Goal: Find specific page/section: Find specific page/section

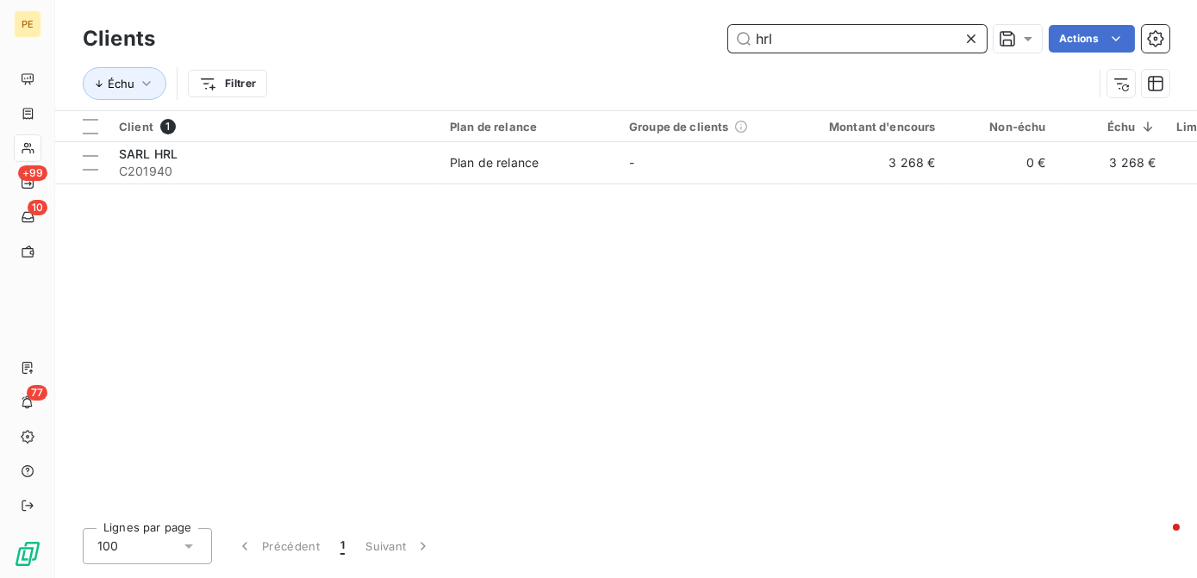
click at [909, 25] on input "hrl" at bounding box center [857, 39] width 258 height 28
drag, startPoint x: 666, startPoint y: 33, endPoint x: 538, endPoint y: 42, distance: 128.7
click at [538, 42] on div "hrl Actions" at bounding box center [672, 39] width 993 height 28
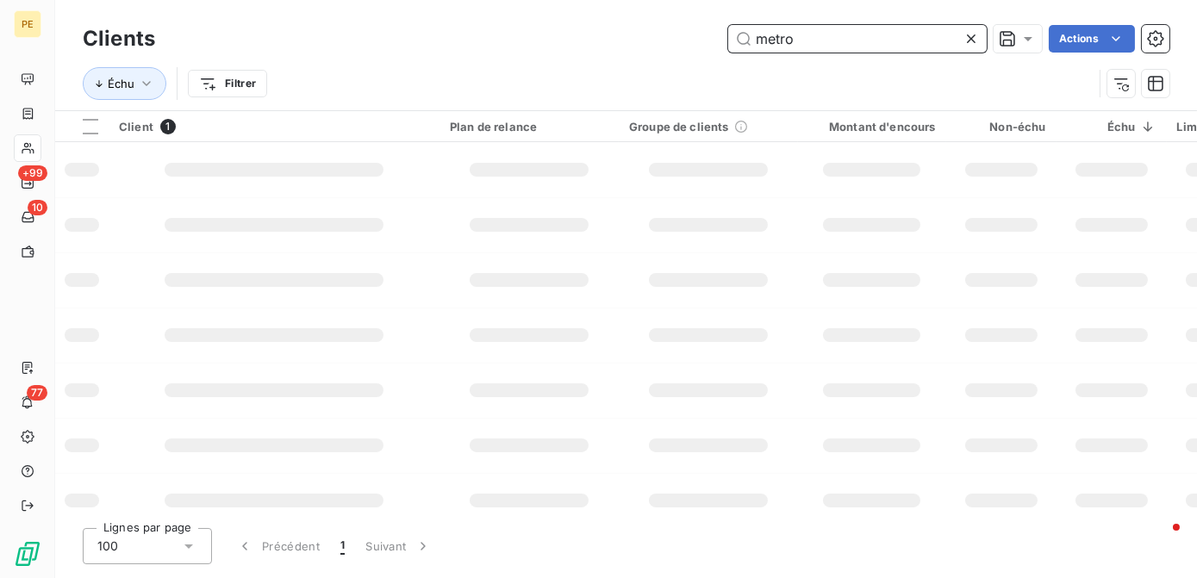
type input "metro"
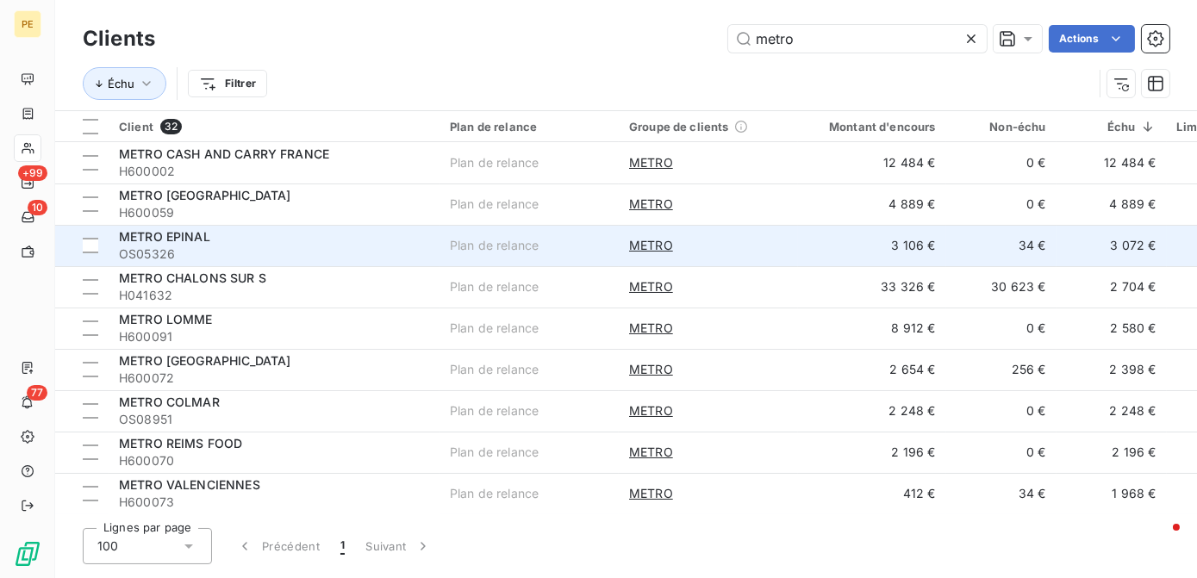
click at [253, 235] on div "METRO EPINAL" at bounding box center [274, 236] width 310 height 17
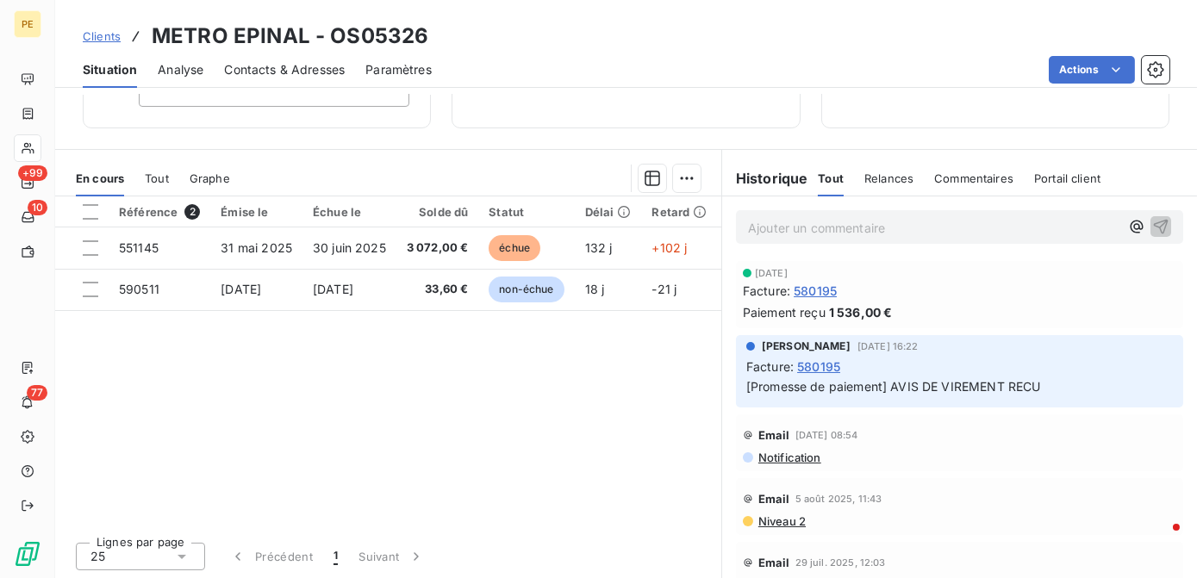
scroll to position [78, 0]
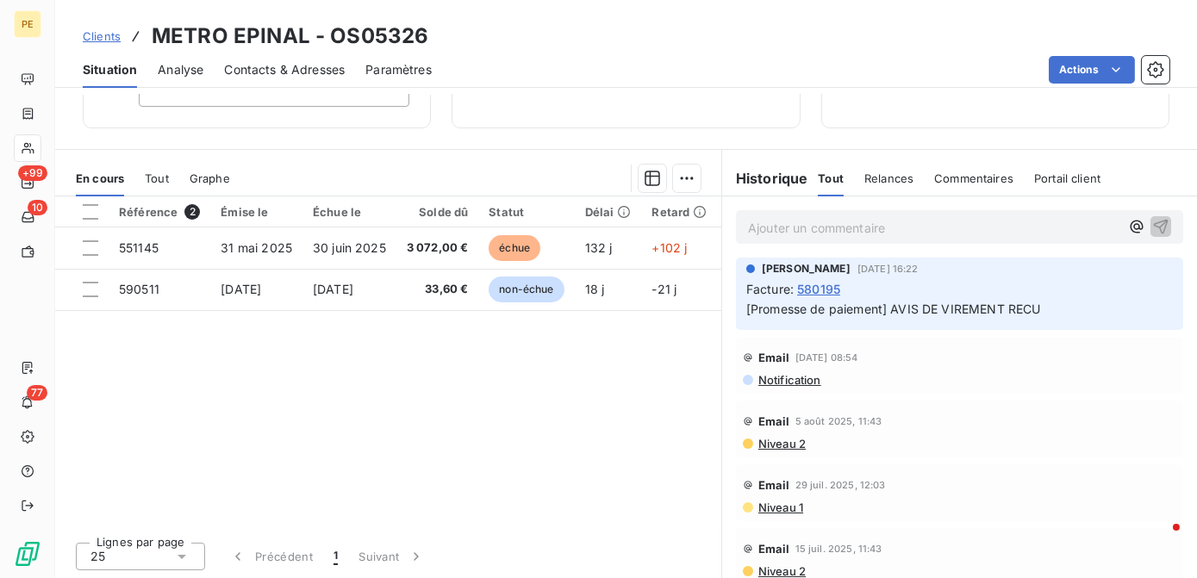
click at [788, 444] on span "Niveau 2" at bounding box center [780, 444] width 49 height 14
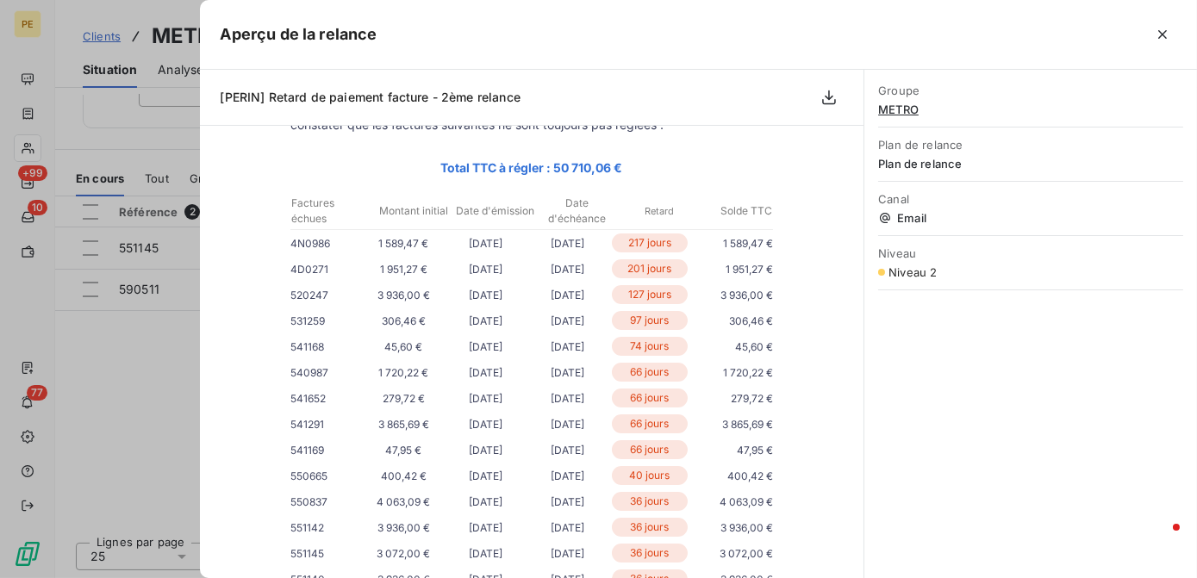
scroll to position [156, 0]
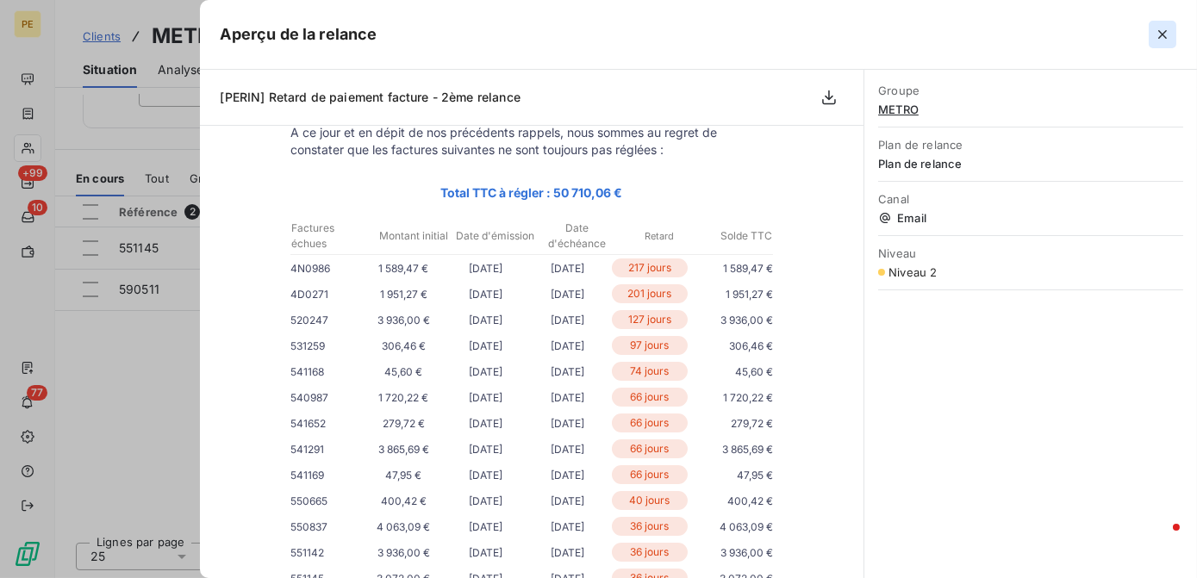
click at [1165, 35] on icon "button" at bounding box center [1162, 34] width 17 height 17
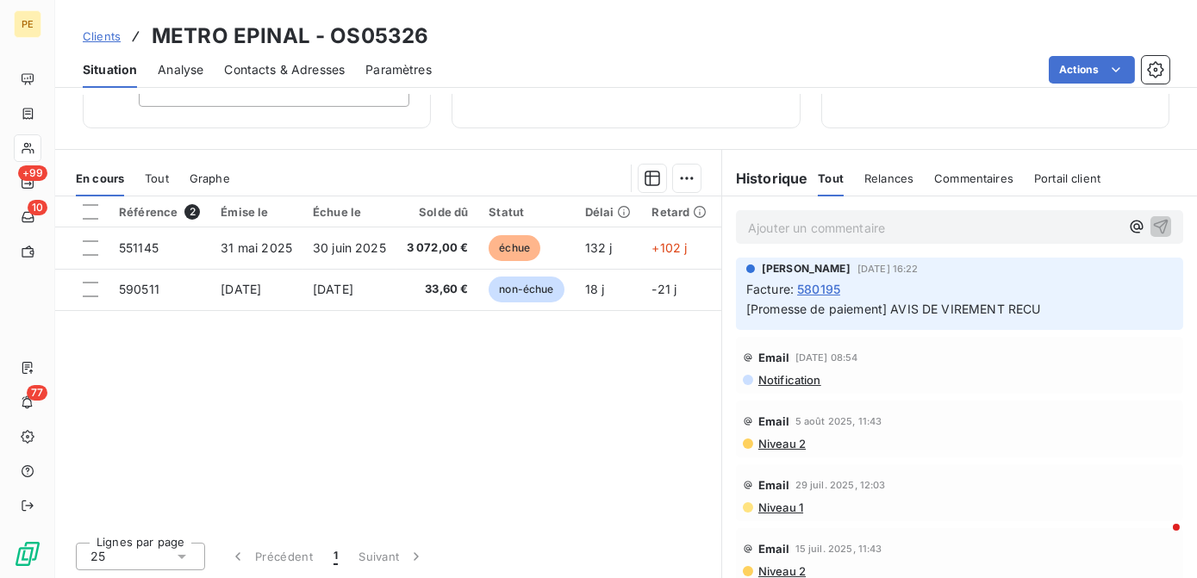
click at [535, 453] on div "Référence 2 Émise le Échue le Solde dû Statut Délai Retard Mode de règlement Ch…" at bounding box center [388, 362] width 666 height 332
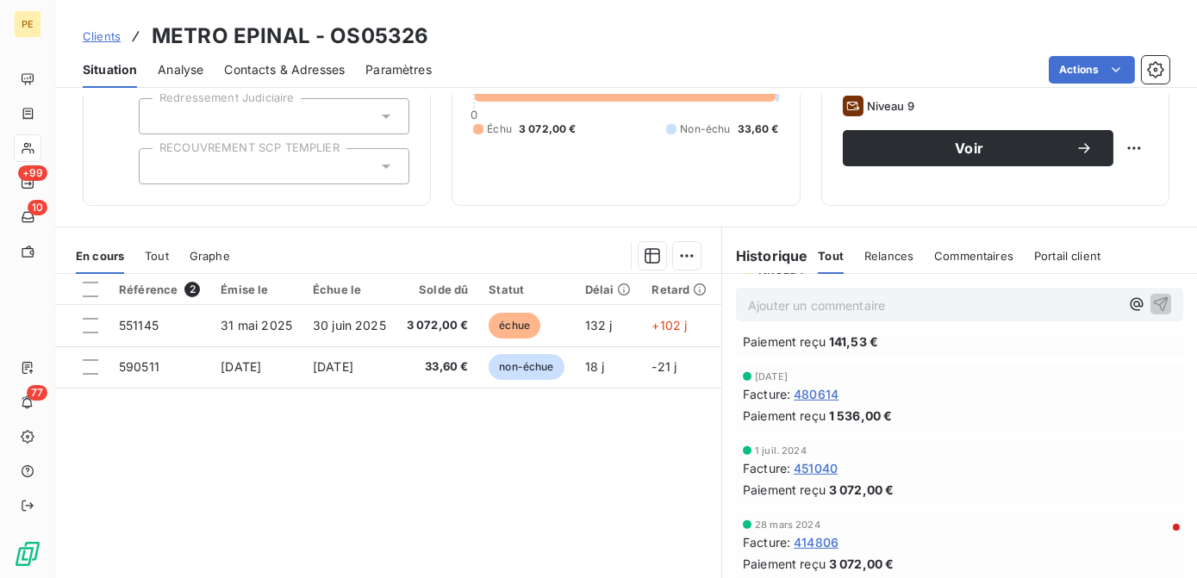
scroll to position [0, 0]
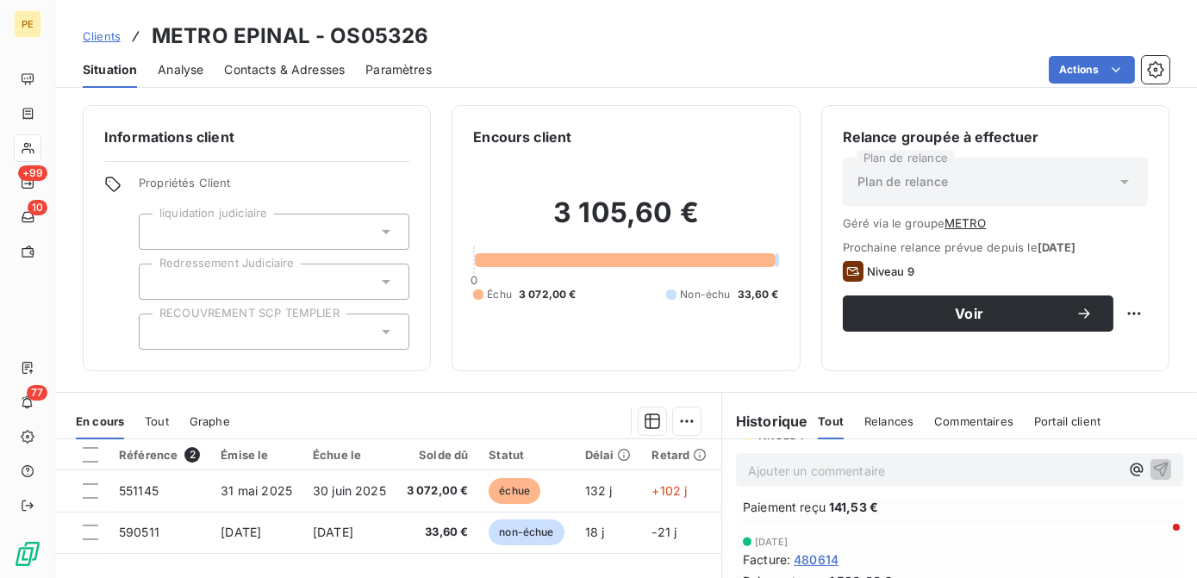
click at [845, 482] on div "Ajouter un commentaire ﻿" at bounding box center [959, 470] width 447 height 34
click at [862, 470] on p "Ajouter un commentaire ﻿" at bounding box center [933, 471] width 371 height 22
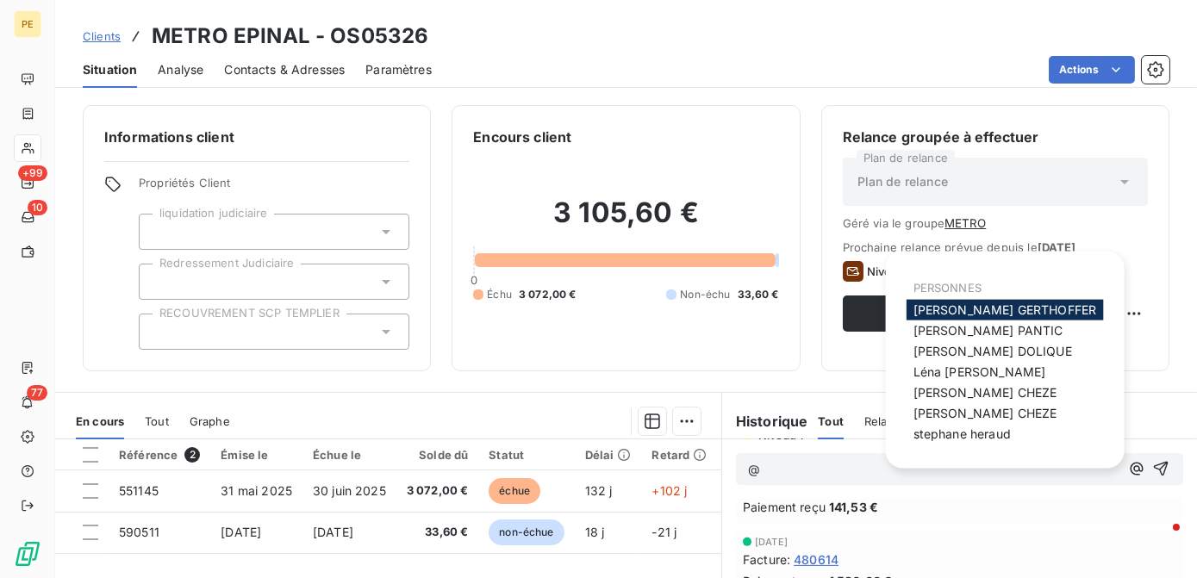
scroll to position [1578, 0]
click at [958, 348] on span "[PERSON_NAME]" at bounding box center [992, 351] width 159 height 15
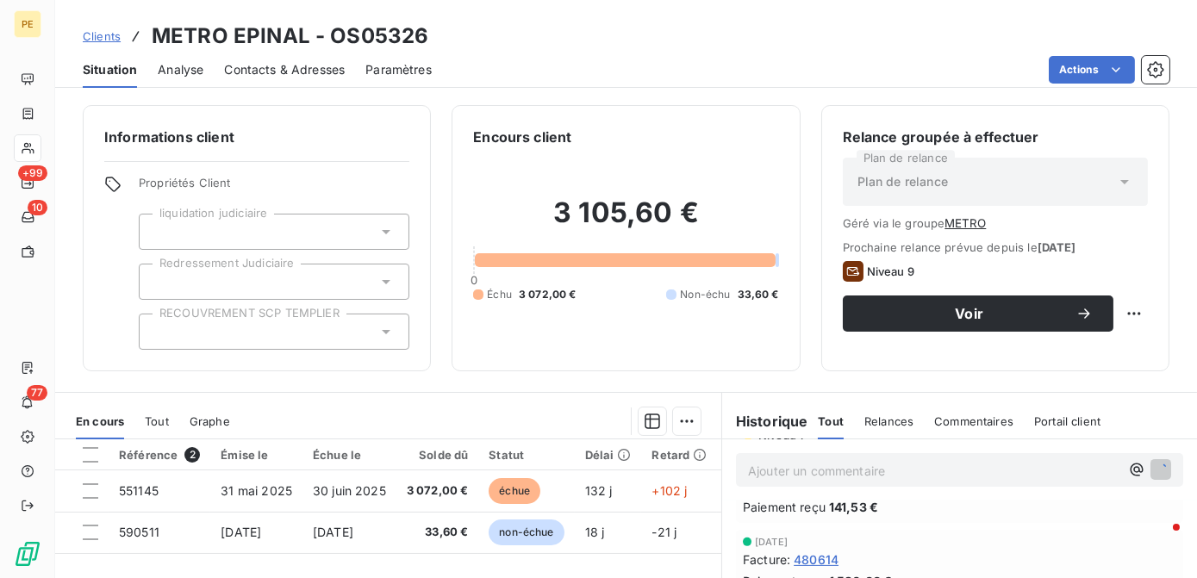
scroll to position [1660, 0]
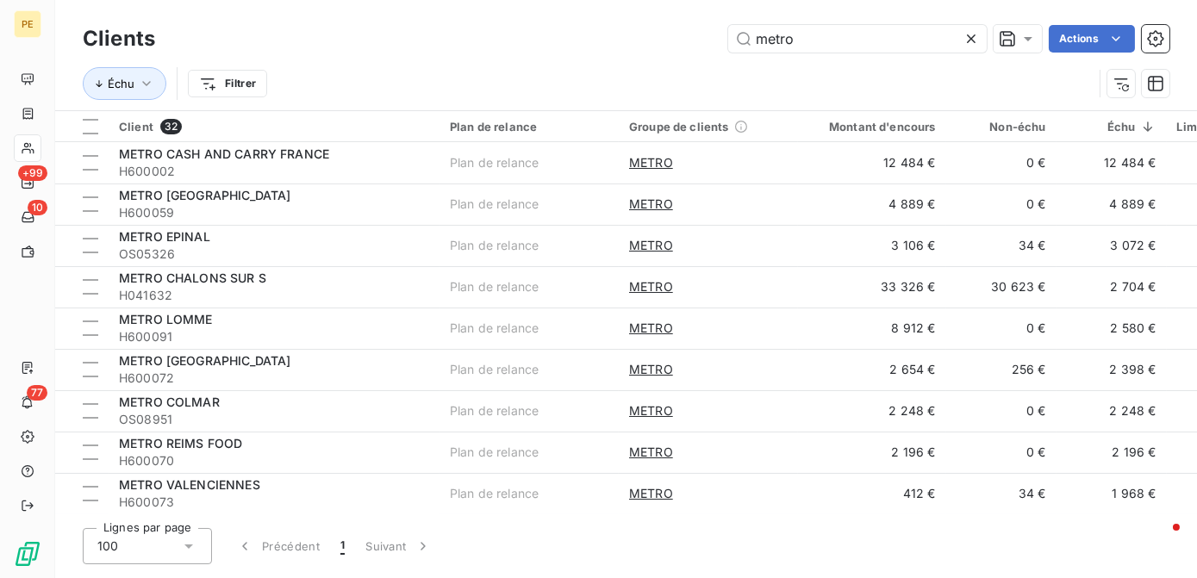
drag, startPoint x: 847, startPoint y: 41, endPoint x: 453, endPoint y: 55, distance: 394.0
click at [453, 55] on div "Clients metro Actions" at bounding box center [626, 39] width 1086 height 36
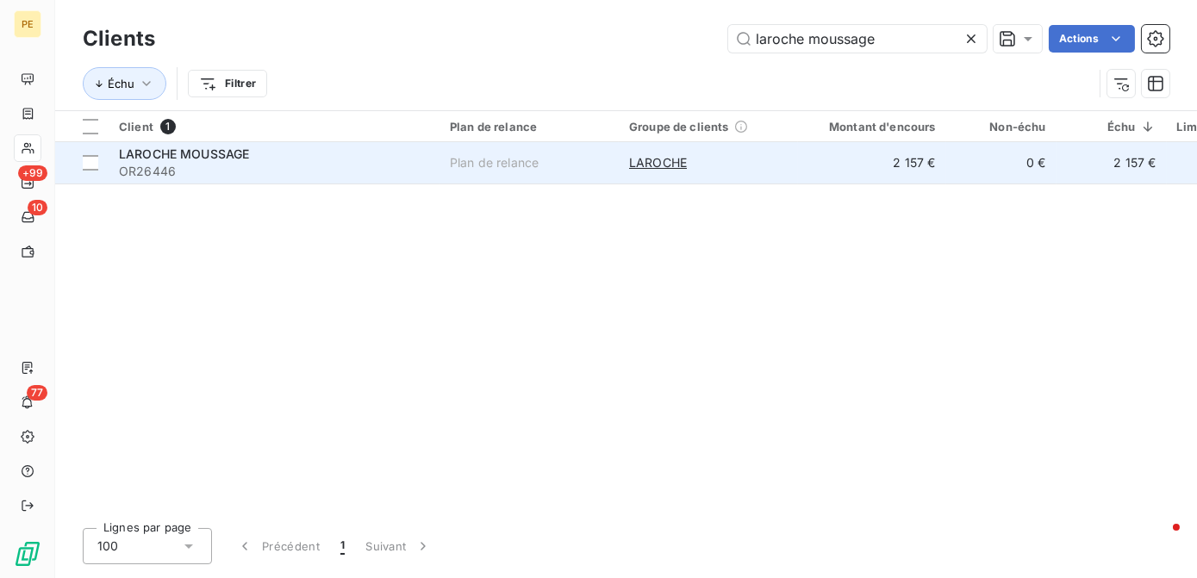
type input "laroche moussage"
click at [396, 177] on span "OR26446" at bounding box center [274, 171] width 310 height 17
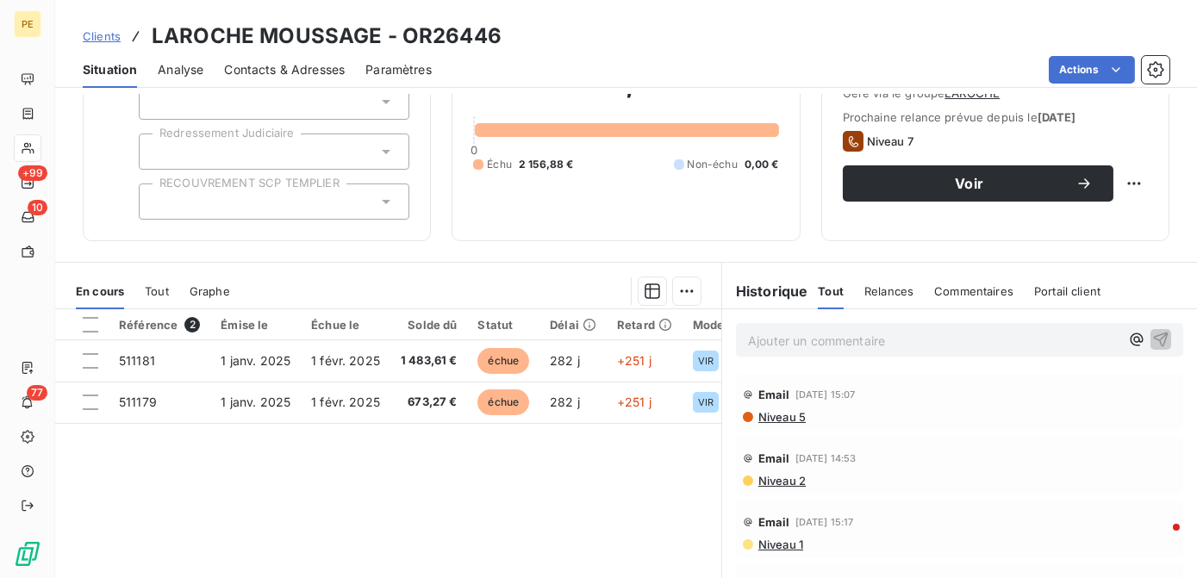
scroll to position [243, 0]
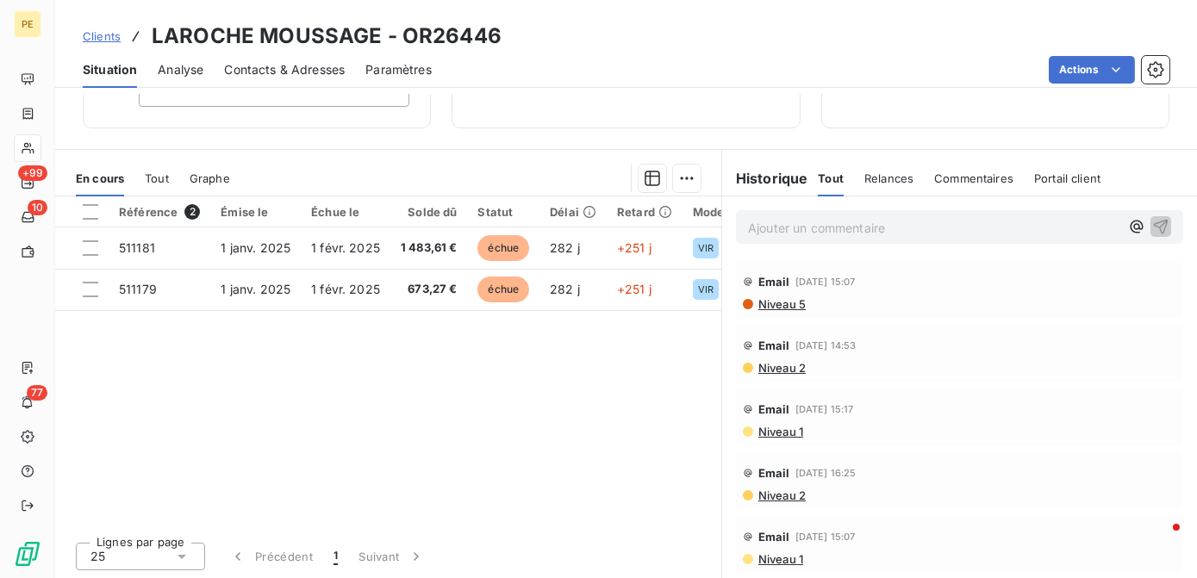
click at [781, 304] on span "Niveau 5" at bounding box center [780, 304] width 49 height 14
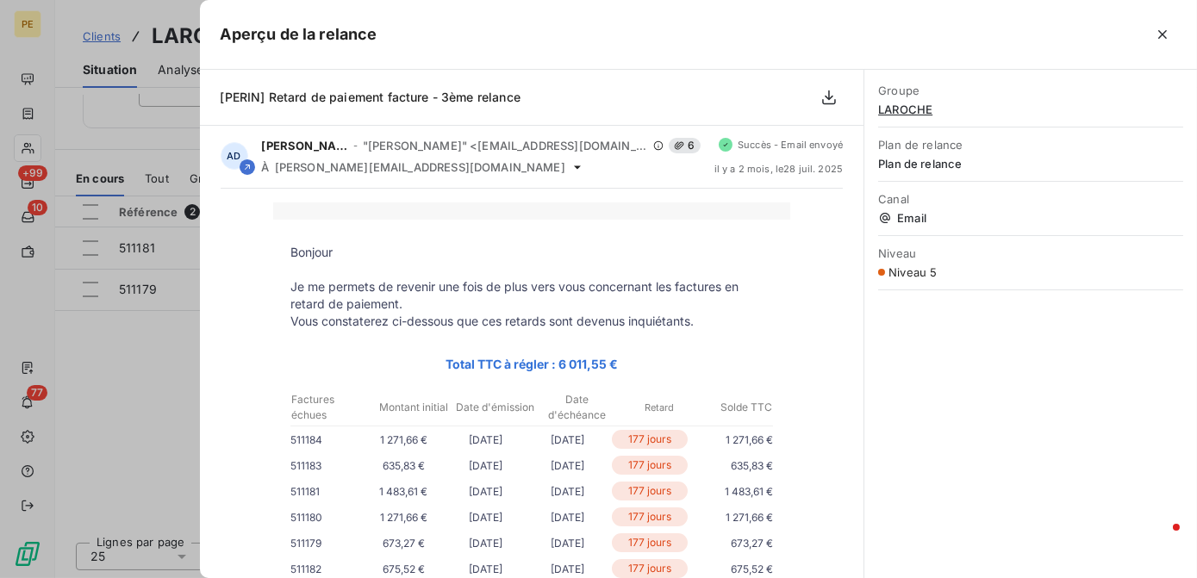
scroll to position [0, 0]
click at [1167, 35] on icon "button" at bounding box center [1162, 34] width 17 height 17
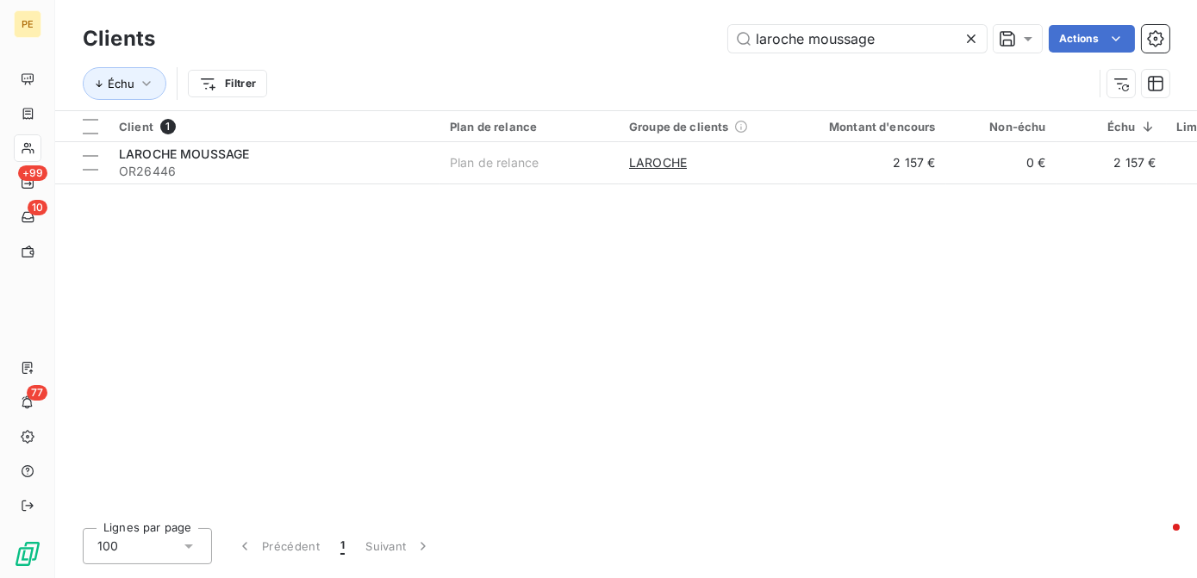
drag, startPoint x: 638, startPoint y: 44, endPoint x: 0, endPoint y: 85, distance: 638.9
click at [0, 93] on html "PE +99 10 77 Clients laroche moussage Actions Échu Filtrer Client 1 Plan de rel…" at bounding box center [598, 289] width 1197 height 578
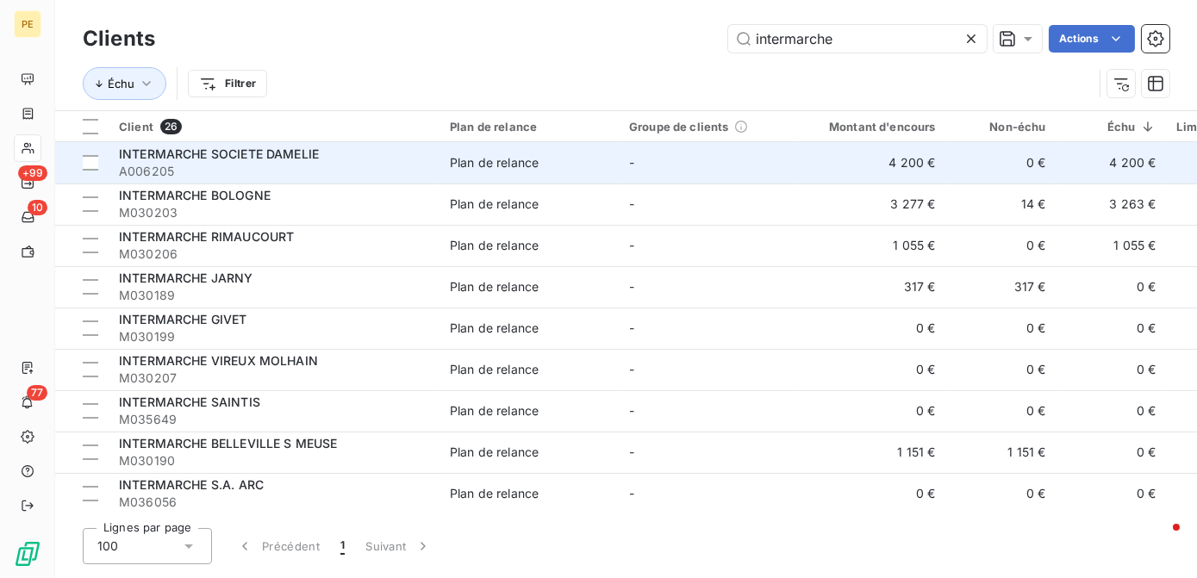
type input "intermarche"
click at [321, 155] on div "INTERMARCHE SOCIETE DAMELIE" at bounding box center [274, 154] width 310 height 17
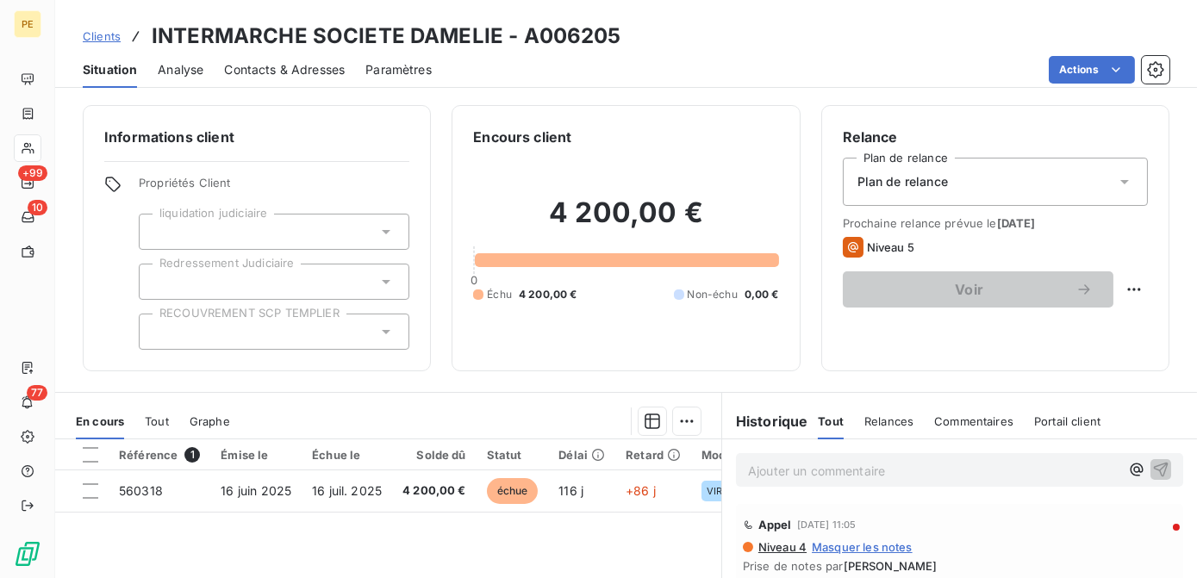
scroll to position [78, 0]
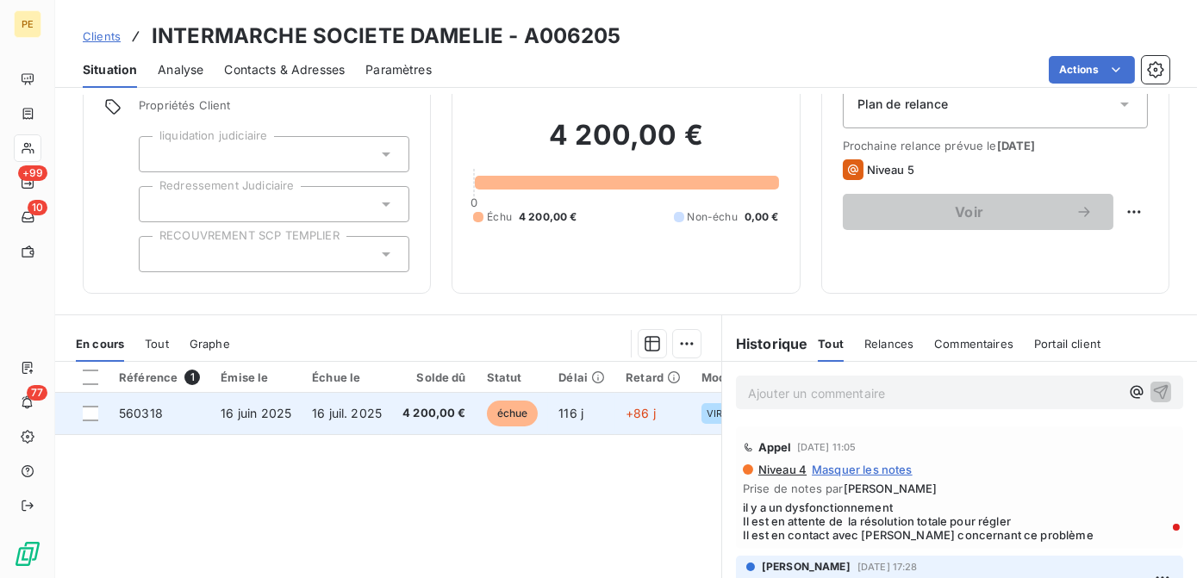
click at [483, 421] on td "échue" at bounding box center [512, 413] width 72 height 41
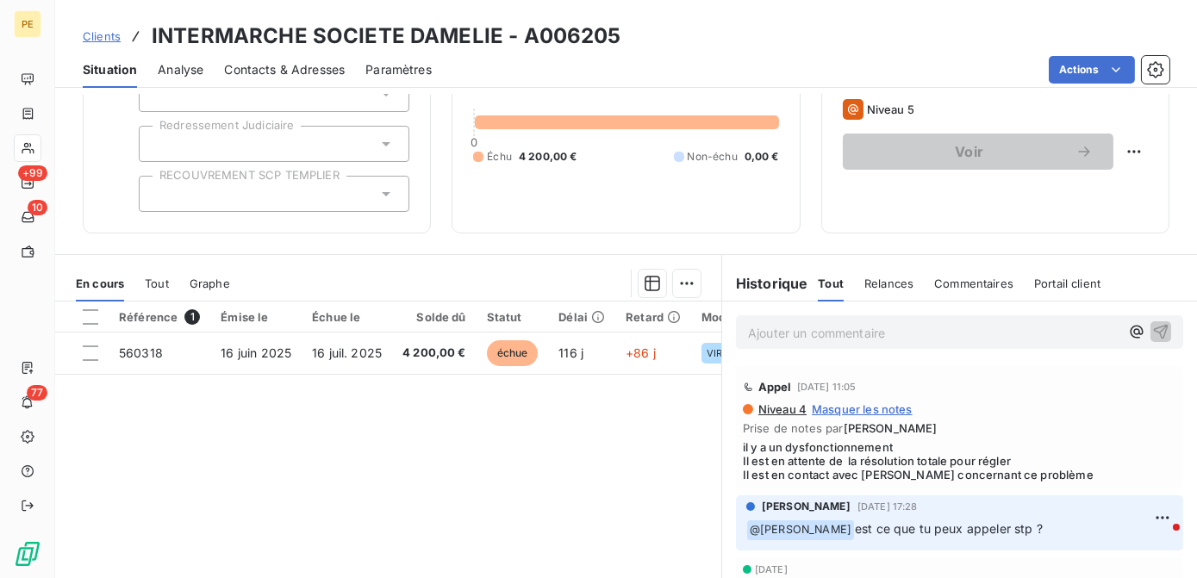
scroll to position [234, 0]
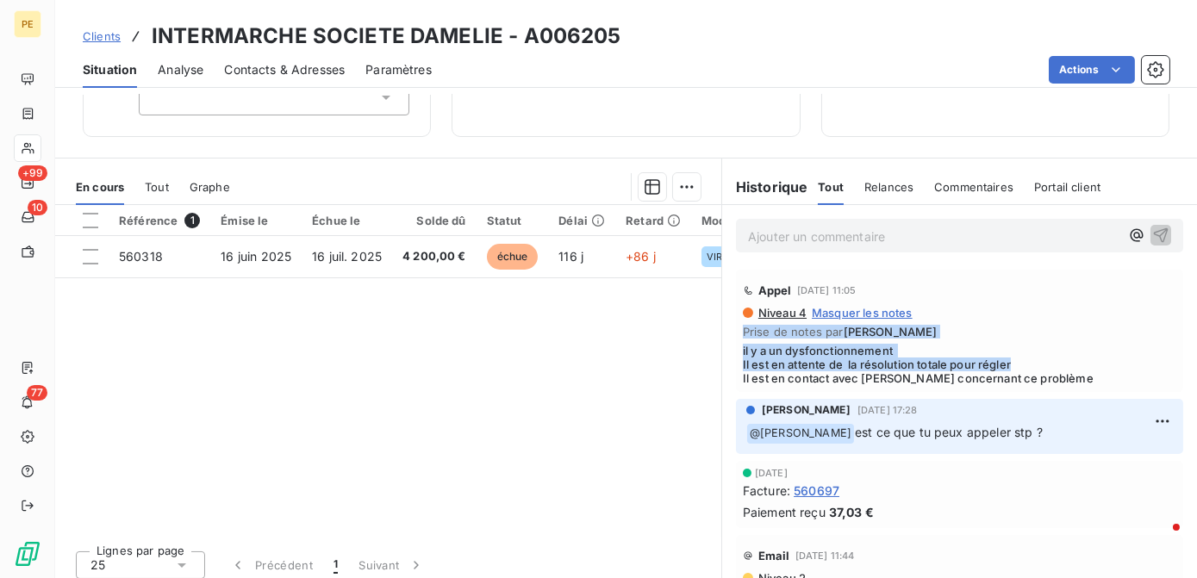
drag, startPoint x: 1022, startPoint y: 360, endPoint x: 735, endPoint y: 338, distance: 287.8
click at [743, 338] on div "Niveau 4 Masquer les notes Prise de notes par [PERSON_NAME] il y a un dysfoncti…" at bounding box center [959, 345] width 433 height 79
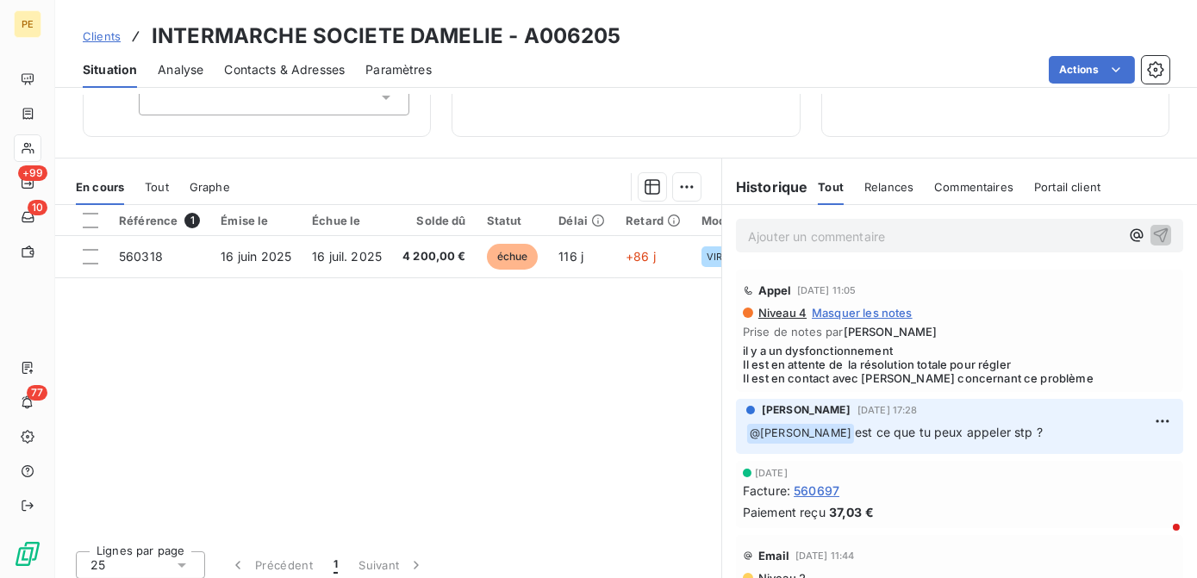
click at [1062, 374] on span "il y a un dysfonctionnement Il est en attente de la résolution totale pour régl…" at bounding box center [959, 364] width 433 height 41
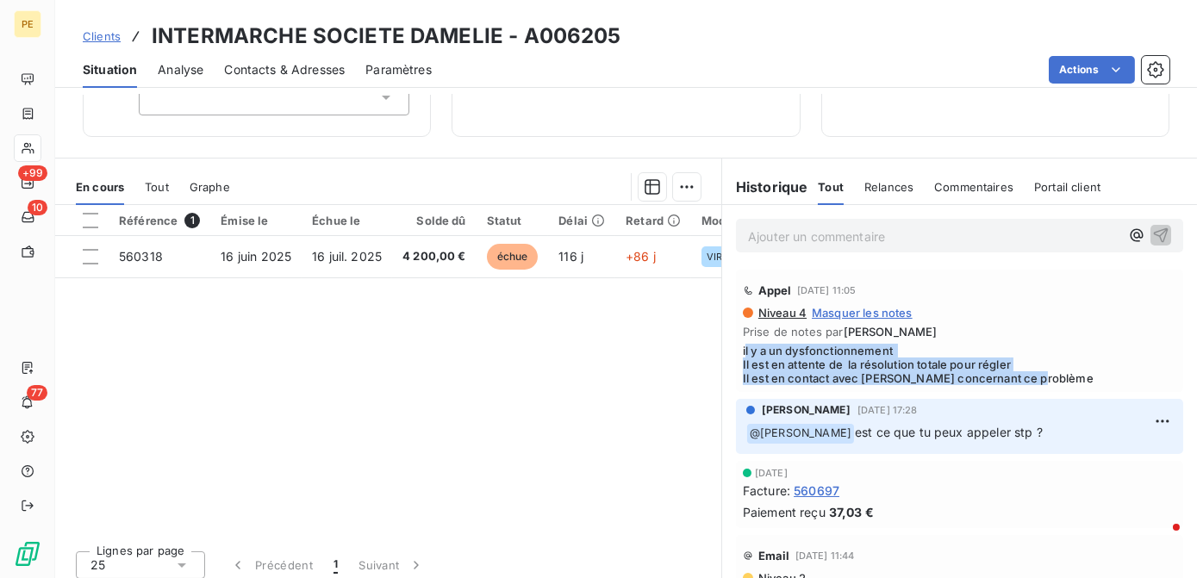
drag, startPoint x: 1051, startPoint y: 384, endPoint x: 738, endPoint y: 341, distance: 315.7
click at [743, 341] on div "Niveau 4 Masquer les notes Prise de notes par [PERSON_NAME] il y a un dysfoncti…" at bounding box center [959, 345] width 433 height 79
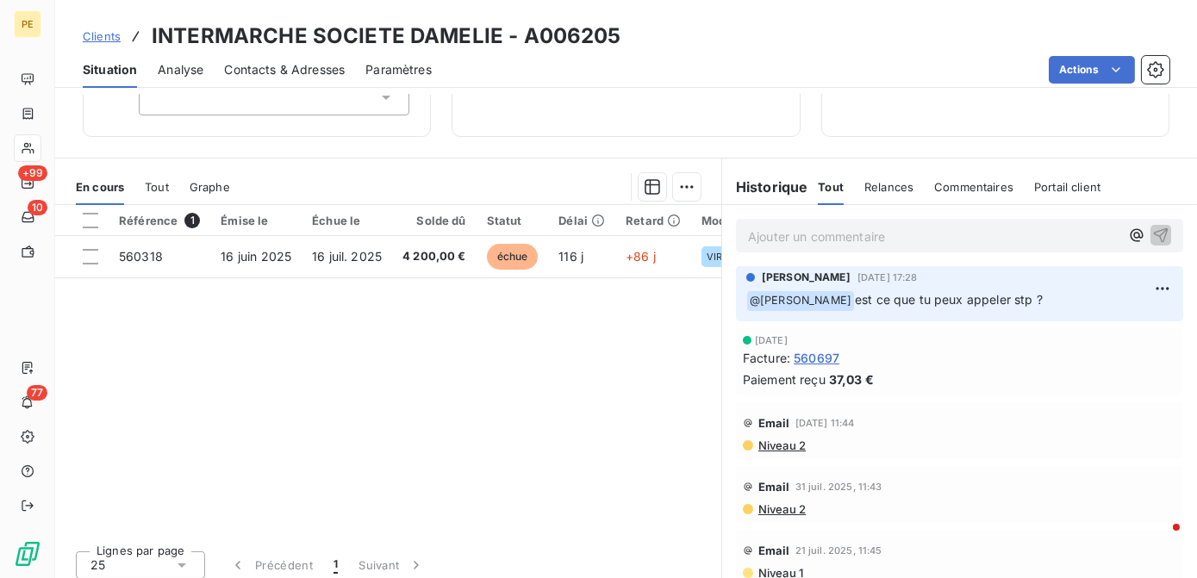
scroll to position [156, 0]
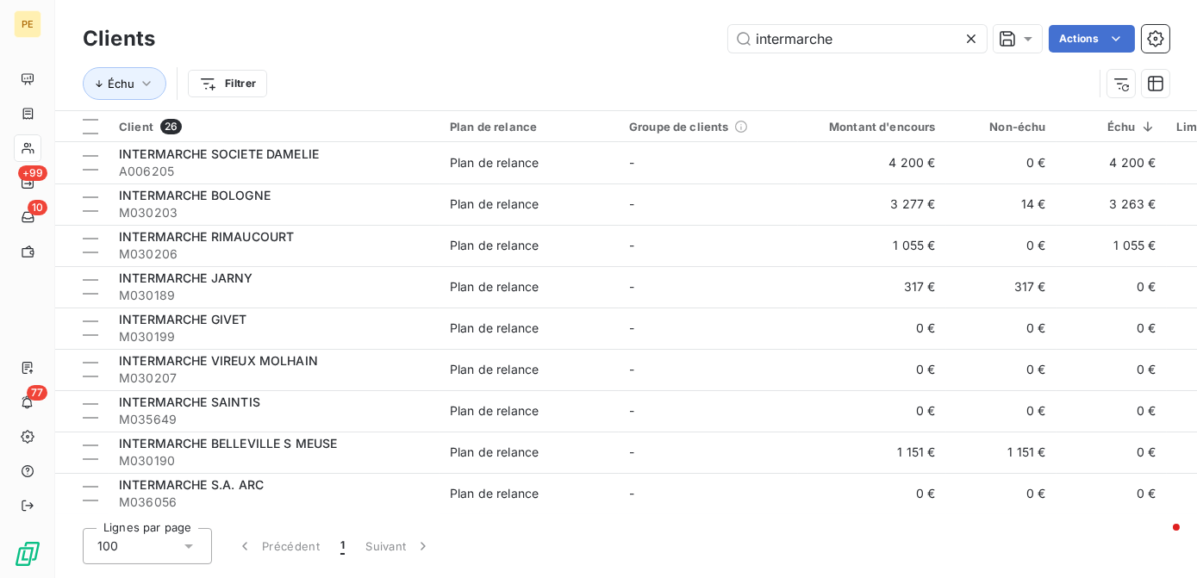
drag, startPoint x: 852, startPoint y: 33, endPoint x: 197, endPoint y: -6, distance: 656.0
click at [197, 0] on html "PE +99 10 77 Clients intermarche Actions Échu Filtrer Client 26 Plan de relance…" at bounding box center [598, 289] width 1197 height 578
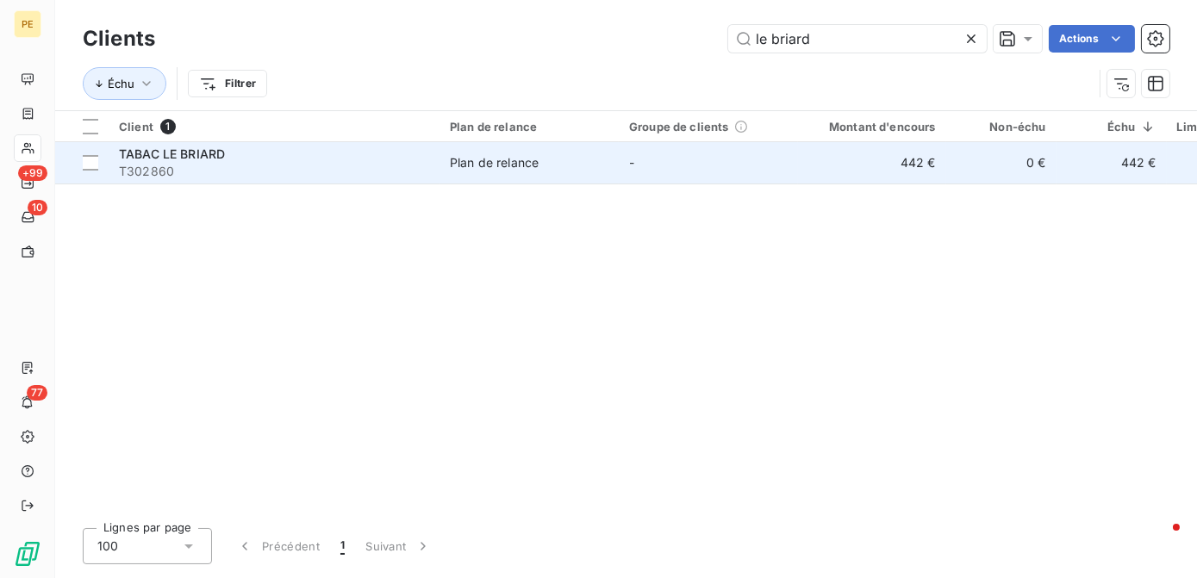
type input "le briard"
click at [338, 169] on span "T302860" at bounding box center [274, 171] width 310 height 17
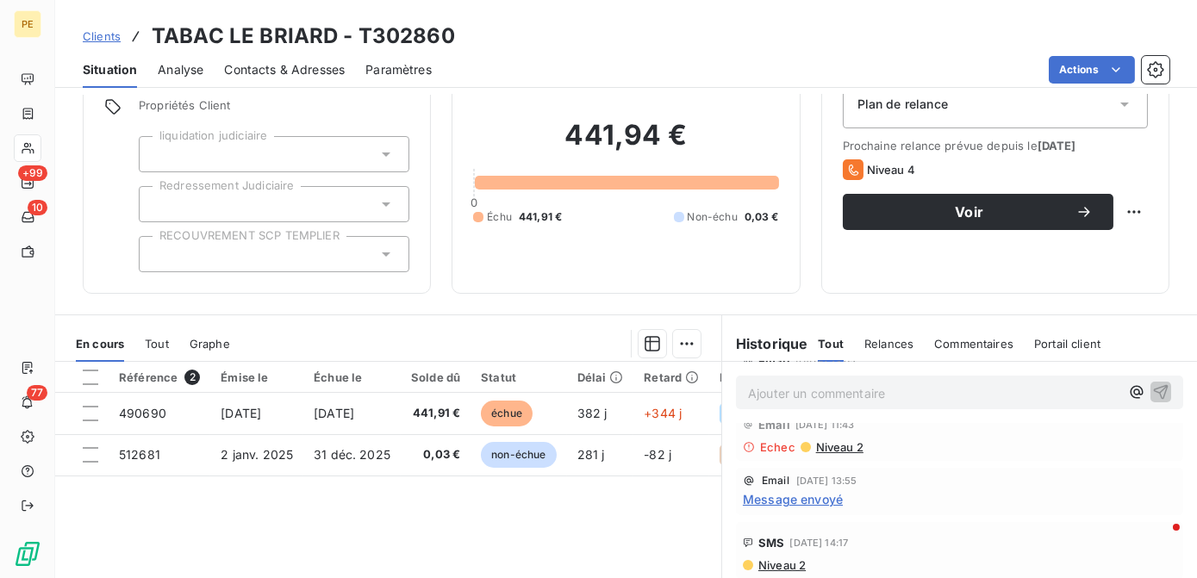
scroll to position [156, 0]
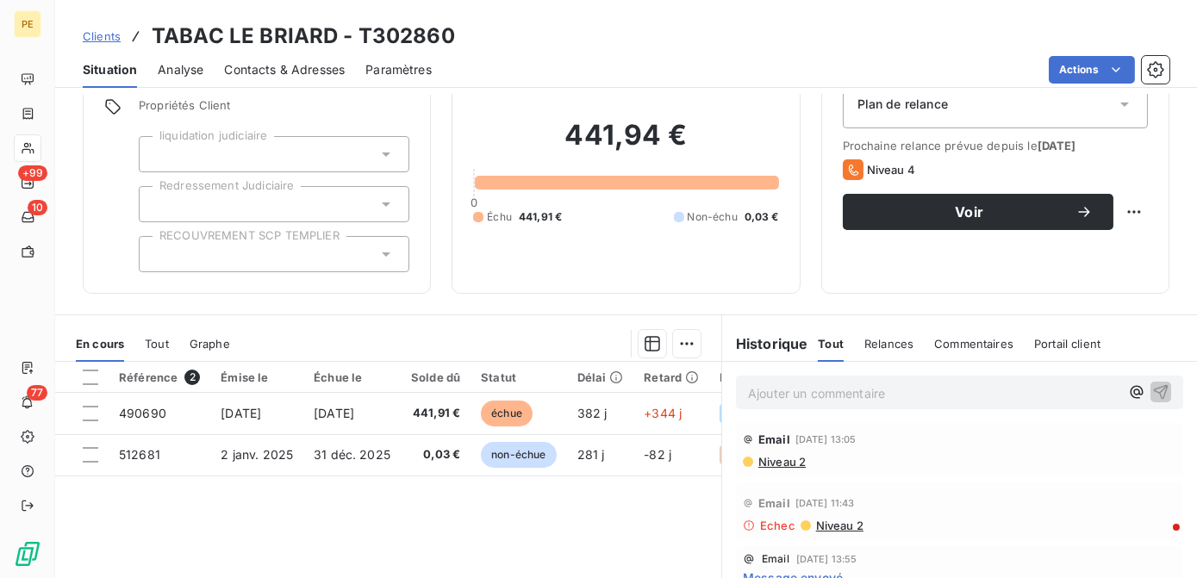
click at [781, 461] on span "Niveau 2" at bounding box center [780, 462] width 49 height 14
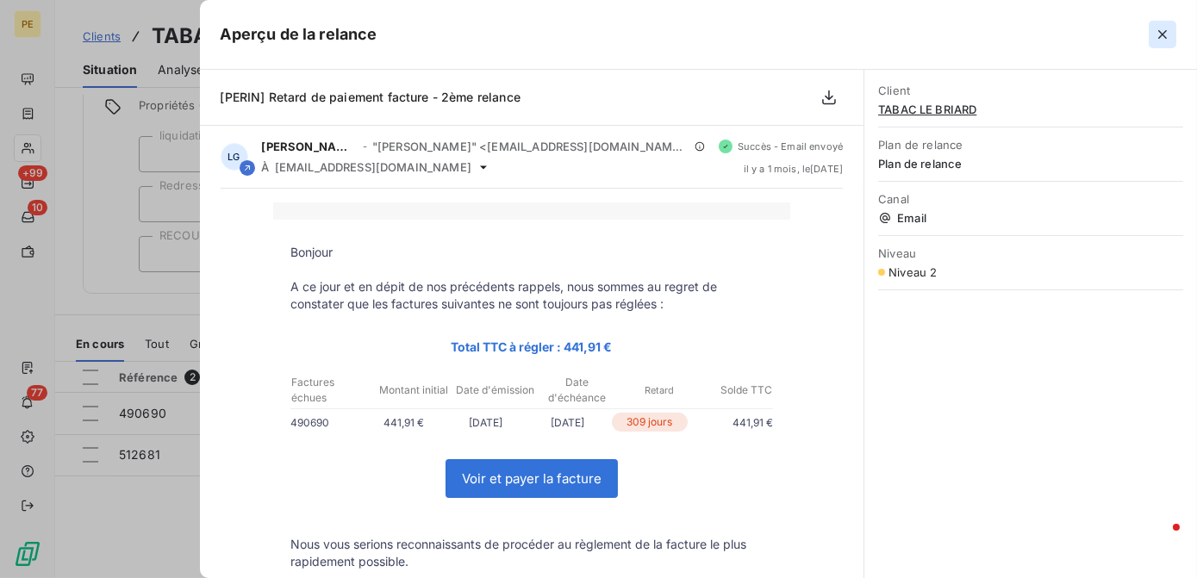
click at [1164, 26] on icon "button" at bounding box center [1162, 34] width 17 height 17
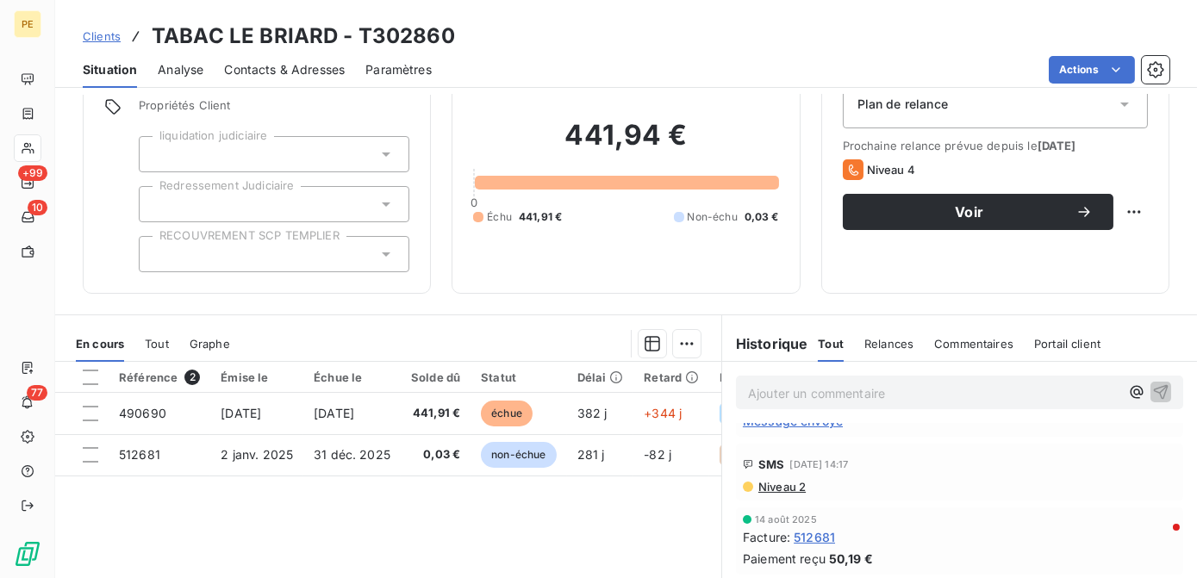
scroll to position [0, 0]
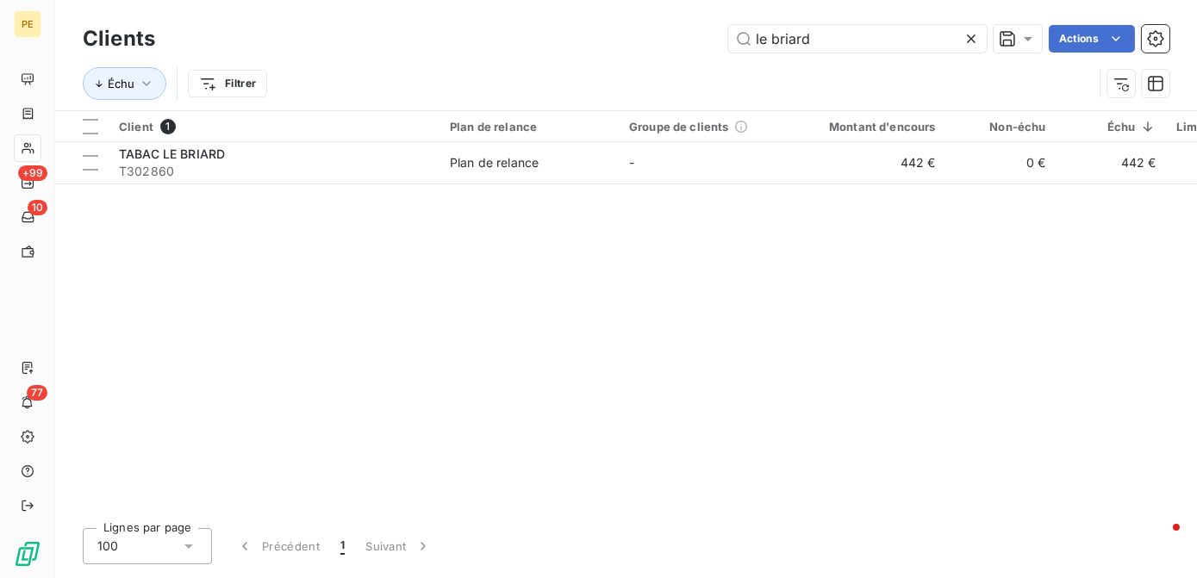
click at [972, 37] on icon at bounding box center [971, 38] width 9 height 9
